Goal: Task Accomplishment & Management: Use online tool/utility

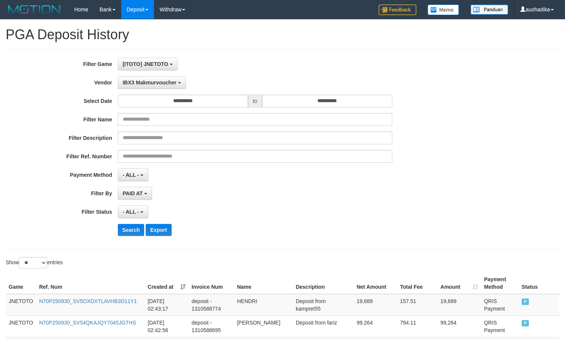
select select "**********"
select select "**"
click at [311, 224] on div "Search Export" at bounding box center [294, 230] width 353 height 12
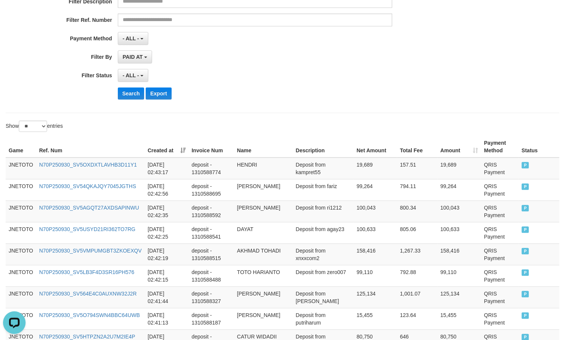
scroll to position [6, 0]
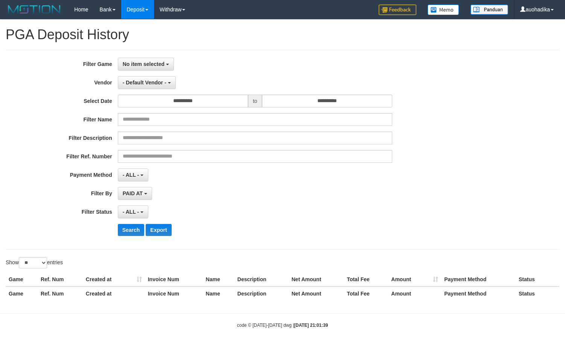
select select
select select "**"
click at [147, 68] on button "No item selected" at bounding box center [146, 64] width 56 height 13
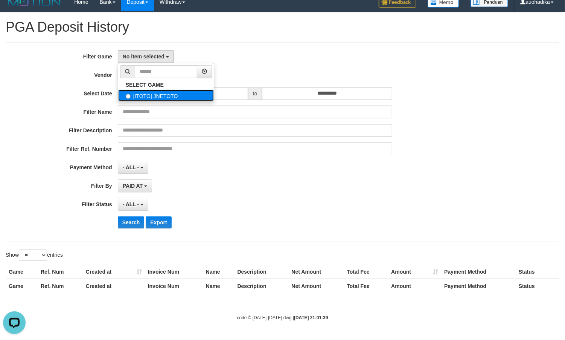
click at [151, 90] on label "[ITOTO] JNETOTO" at bounding box center [166, 95] width 96 height 11
select select "***"
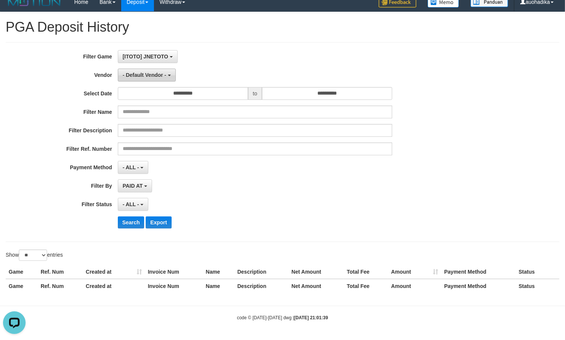
click at [151, 72] on span "- Default Vendor -" at bounding box center [145, 75] width 44 height 6
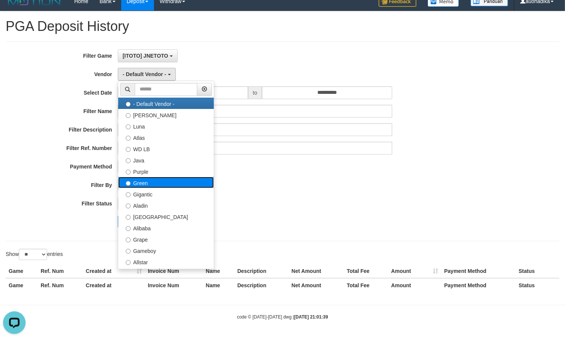
click at [152, 185] on label "Green" at bounding box center [166, 182] width 96 height 11
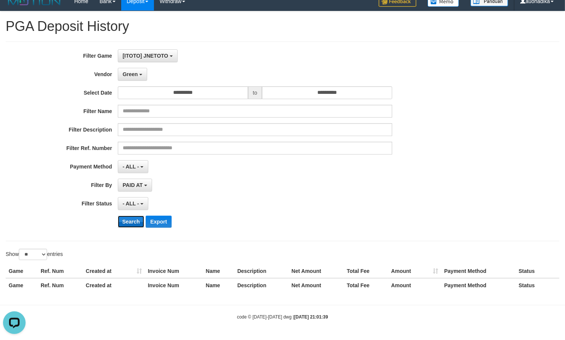
click at [134, 221] on button "Search" at bounding box center [131, 221] width 27 height 12
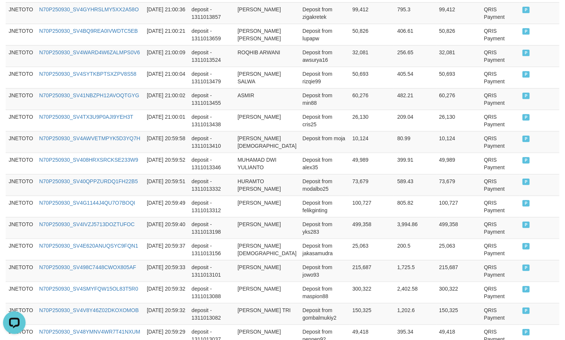
scroll to position [575, 0]
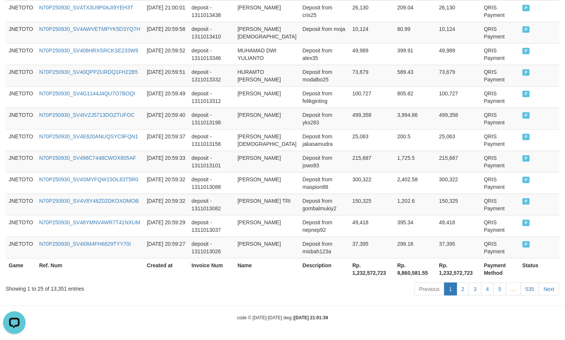
click at [65, 288] on div "Showing 1 to 25 of 13,351 entries" at bounding box center [118, 287] width 224 height 11
click at [60, 288] on div "Showing 1 to 25 of 13,351 entries" at bounding box center [118, 287] width 224 height 11
copy div "13,351"
drag, startPoint x: 362, startPoint y: 299, endPoint x: 364, endPoint y: 290, distance: 9.2
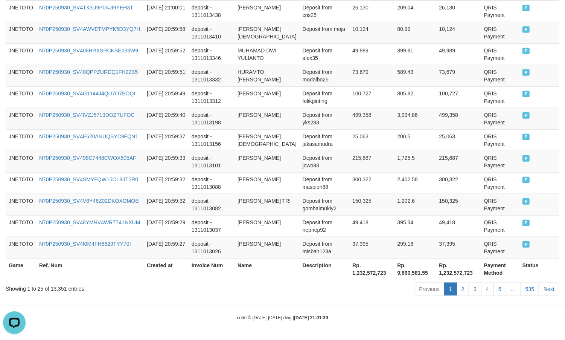
click at [368, 272] on th "Rp. 1,232,572,723" at bounding box center [371, 268] width 45 height 21
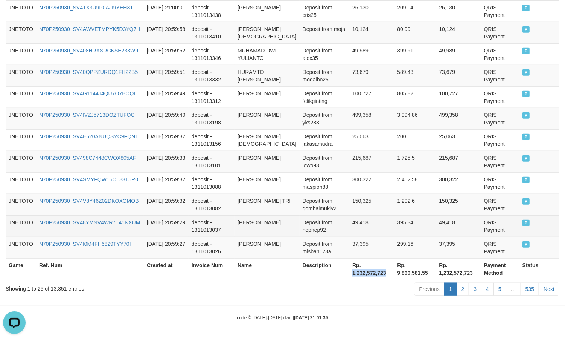
copy th "1,232,572,723"
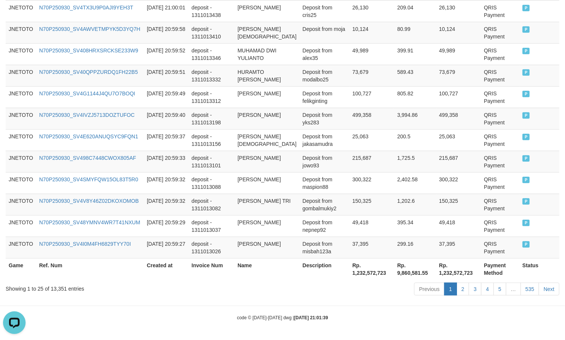
click at [371, 296] on div "Previous 1 2 3 4 5 … 535 Next" at bounding box center [400, 290] width 319 height 16
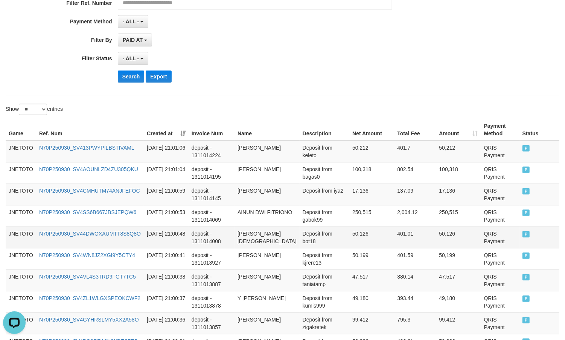
scroll to position [0, 0]
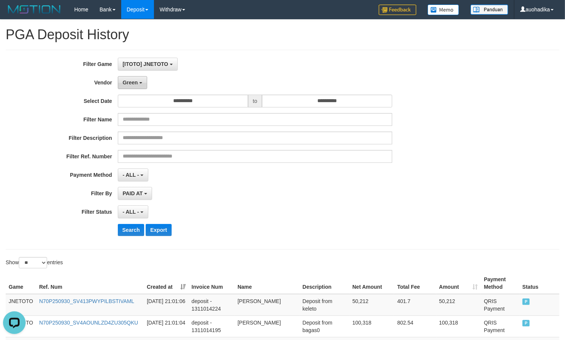
click at [119, 82] on button "Green" at bounding box center [132, 82] width 29 height 13
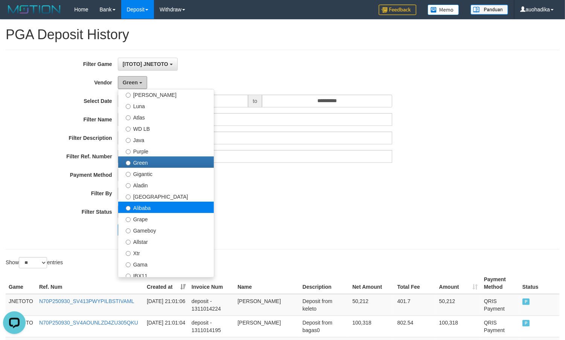
scroll to position [63, 0]
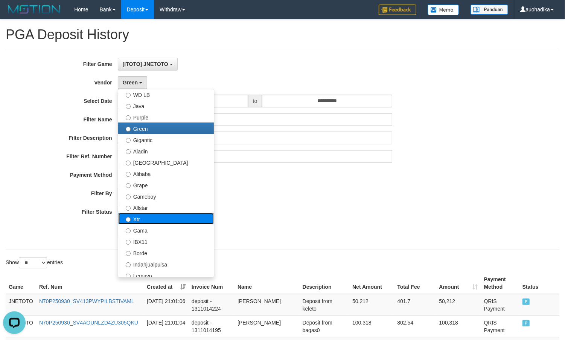
click at [154, 221] on label "Xtr" at bounding box center [166, 218] width 96 height 11
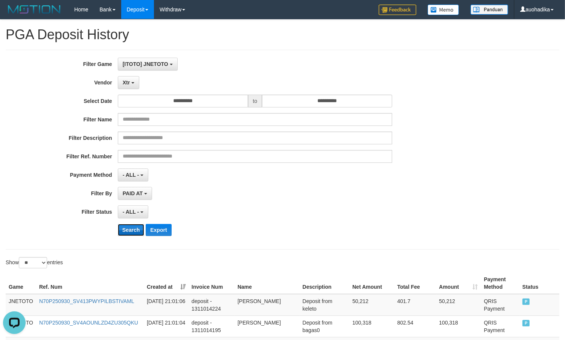
click at [138, 233] on button "Search" at bounding box center [131, 230] width 27 height 12
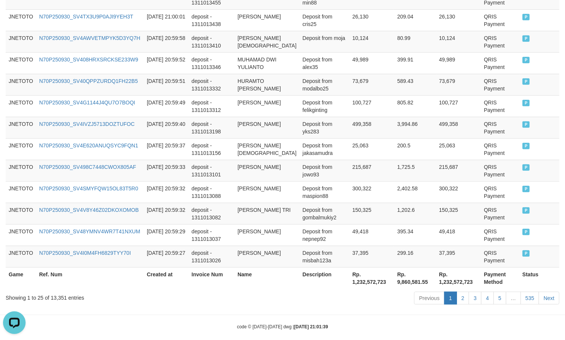
scroll to position [575, 0]
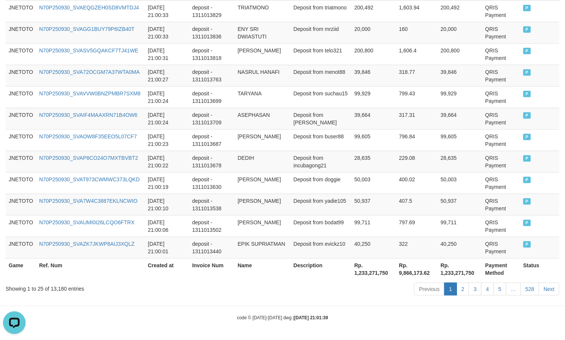
click at [49, 282] on div "Showing 1 to 25 of 13,180 entries" at bounding box center [118, 287] width 224 height 11
click at [55, 290] on div "Showing 1 to 25 of 13,180 entries" at bounding box center [118, 287] width 224 height 11
copy div "13,180"
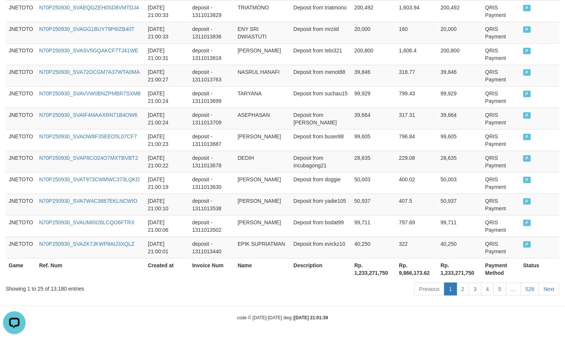
click at [398, 319] on div "code © 2012-2018 dwg | 2025/09/30 21:01:39" at bounding box center [282, 317] width 565 height 8
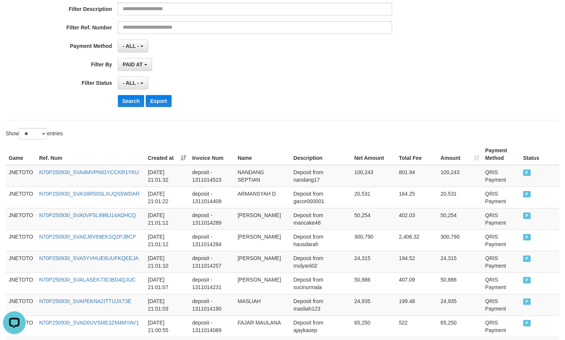
scroll to position [0, 0]
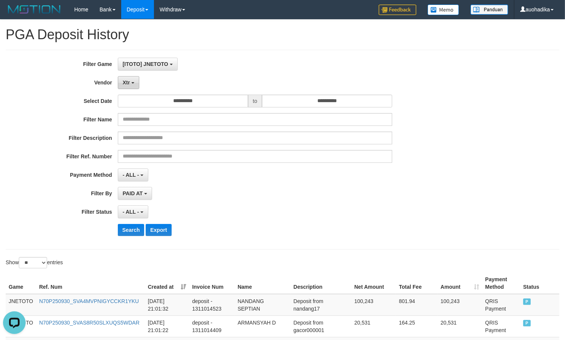
click at [136, 85] on button "Xtr" at bounding box center [128, 82] width 21 height 13
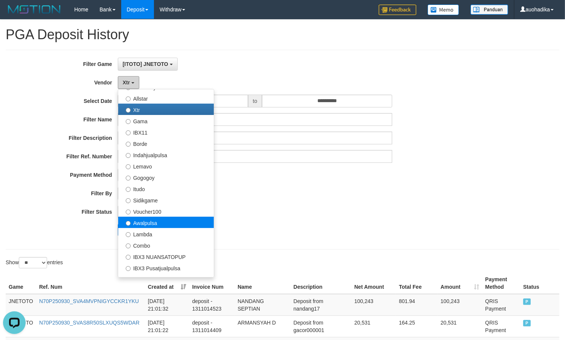
scroll to position [188, 0]
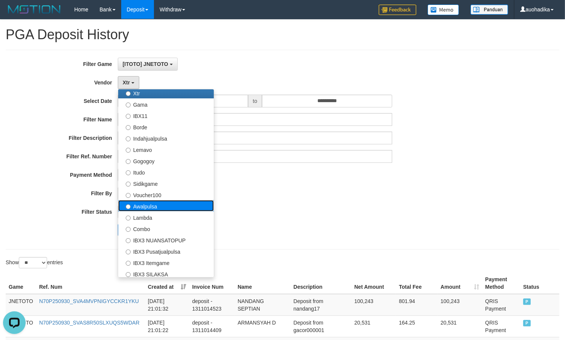
click at [163, 209] on label "Awalpulsa" at bounding box center [166, 205] width 96 height 11
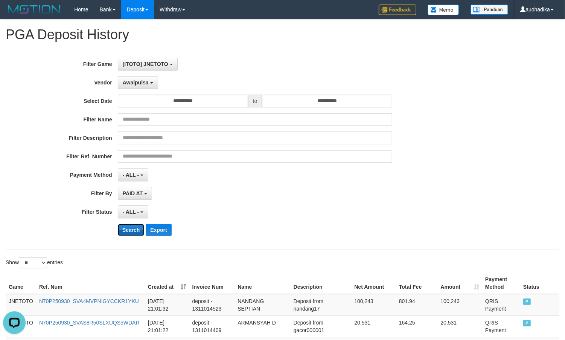
click at [137, 233] on button "Search" at bounding box center [131, 230] width 27 height 12
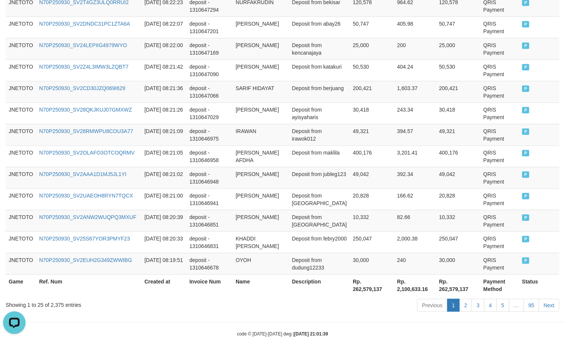
scroll to position [575, 0]
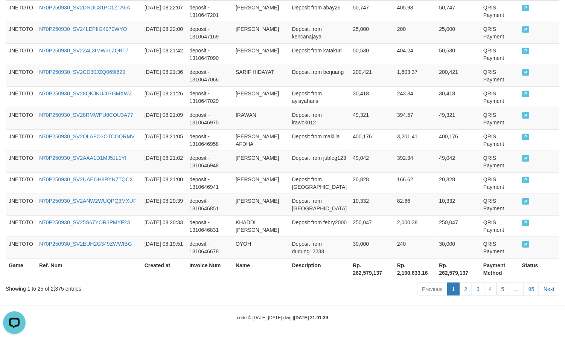
click at [55, 285] on div "Showing 1 to 25 of 2,375 entries" at bounding box center [118, 287] width 224 height 11
click at [56, 288] on div "Showing 1 to 25 of 2,375 entries" at bounding box center [118, 287] width 224 height 11
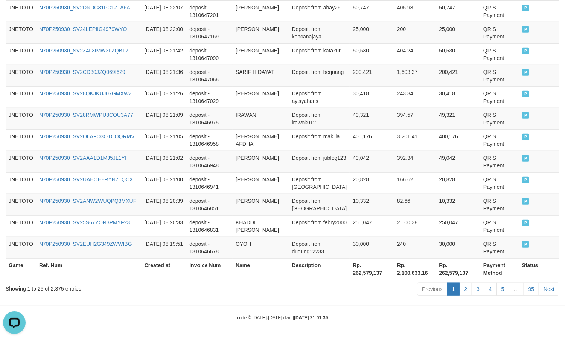
click at [59, 288] on div "Showing 1 to 25 of 2,375 entries" at bounding box center [118, 287] width 224 height 11
copy div "2,375"
click at [381, 313] on div "code © 2012-2018 dwg | 2025/09/30 21:01:39" at bounding box center [282, 317] width 565 height 8
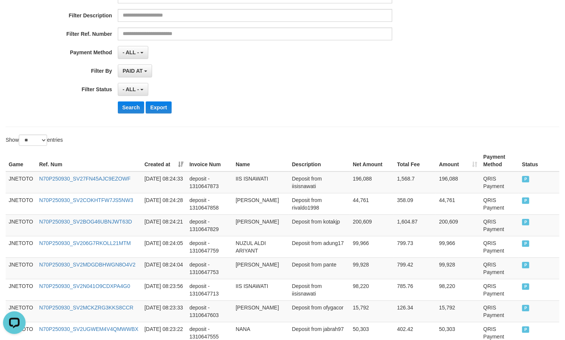
scroll to position [0, 0]
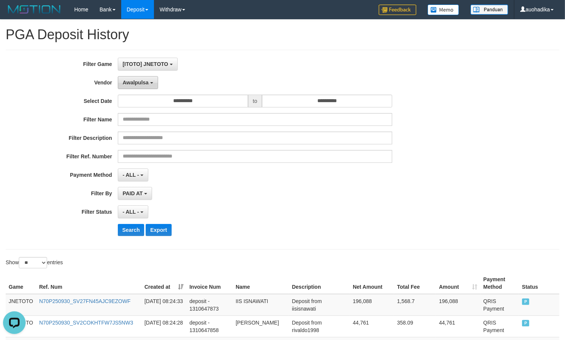
click at [139, 79] on button "Awalpulsa" at bounding box center [138, 82] width 40 height 13
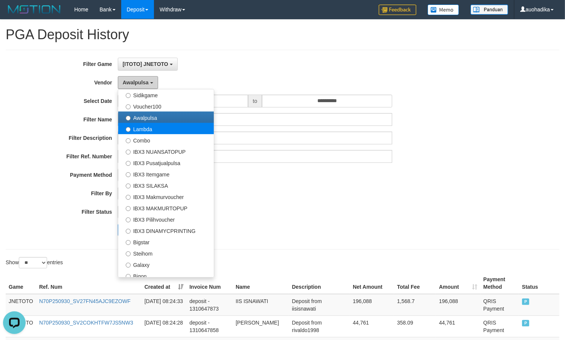
scroll to position [281, 0]
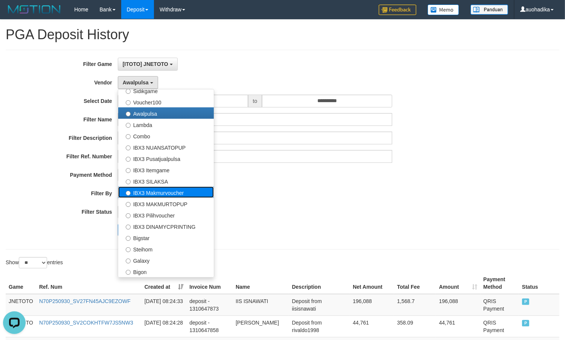
click at [181, 193] on label "IBX3 Makmurvoucher" at bounding box center [166, 191] width 96 height 11
select select "**********"
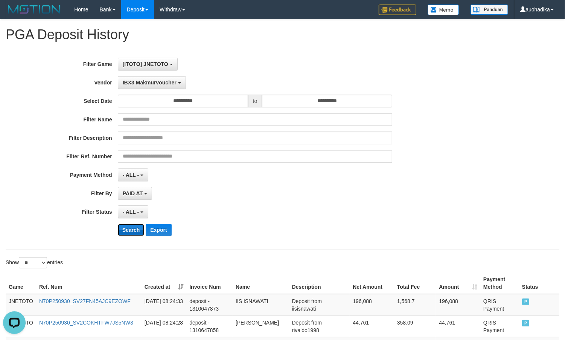
click at [131, 236] on button "Search" at bounding box center [131, 230] width 27 height 12
click at [134, 230] on button "Search" at bounding box center [131, 230] width 27 height 12
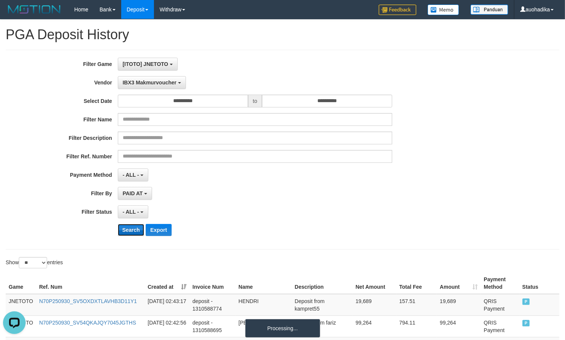
click at [134, 230] on button "Search" at bounding box center [131, 230] width 27 height 12
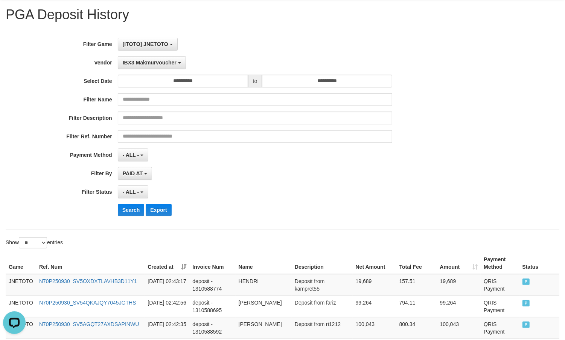
scroll to position [0, 0]
